Goal: Find specific page/section: Find specific page/section

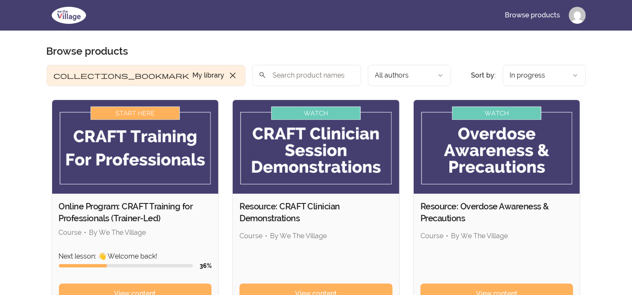
click at [81, 77] on button "collections_bookmark My library close" at bounding box center [146, 75] width 199 height 21
